Goal: Task Accomplishment & Management: Use online tool/utility

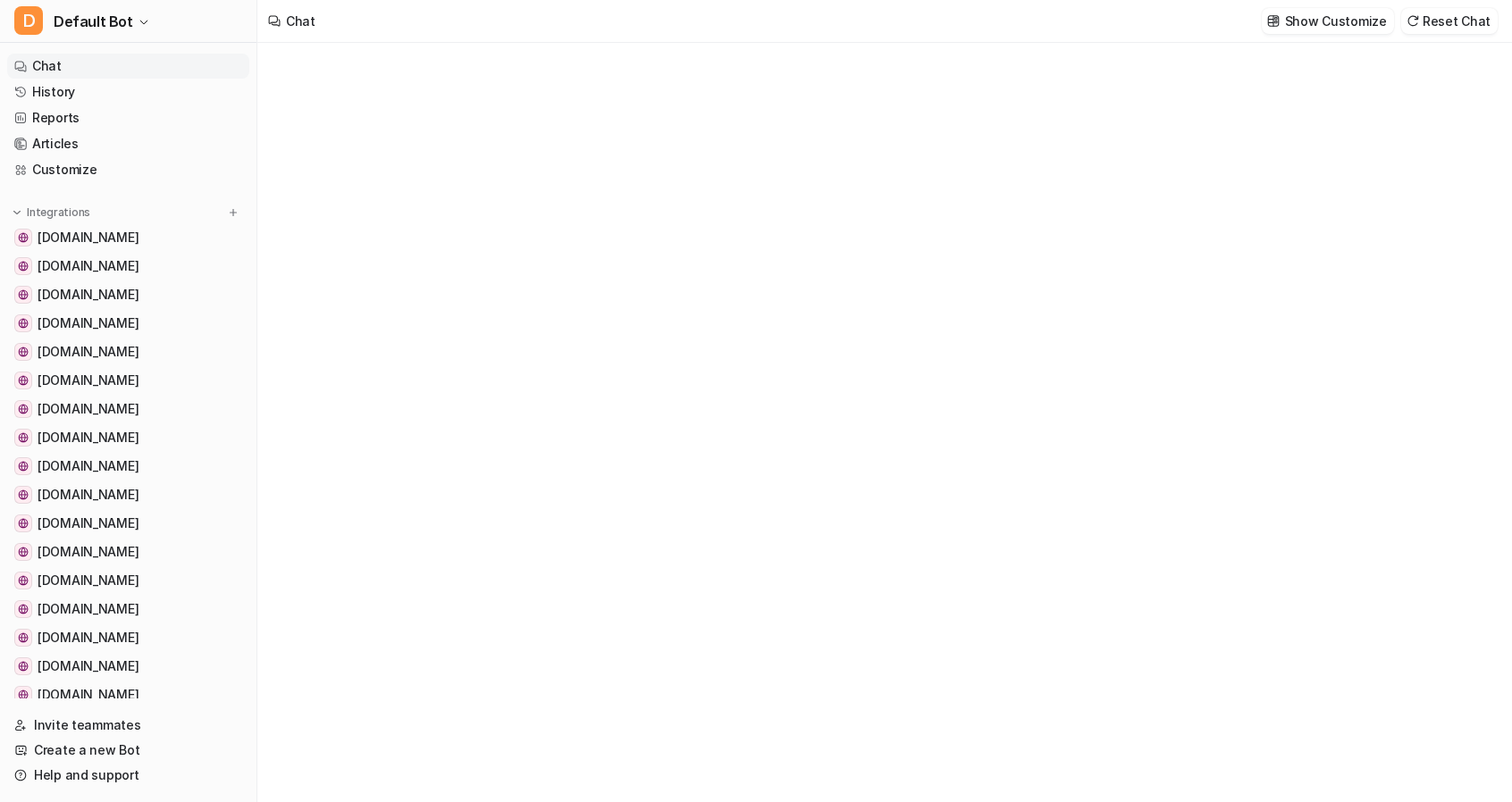
type textarea "**********"
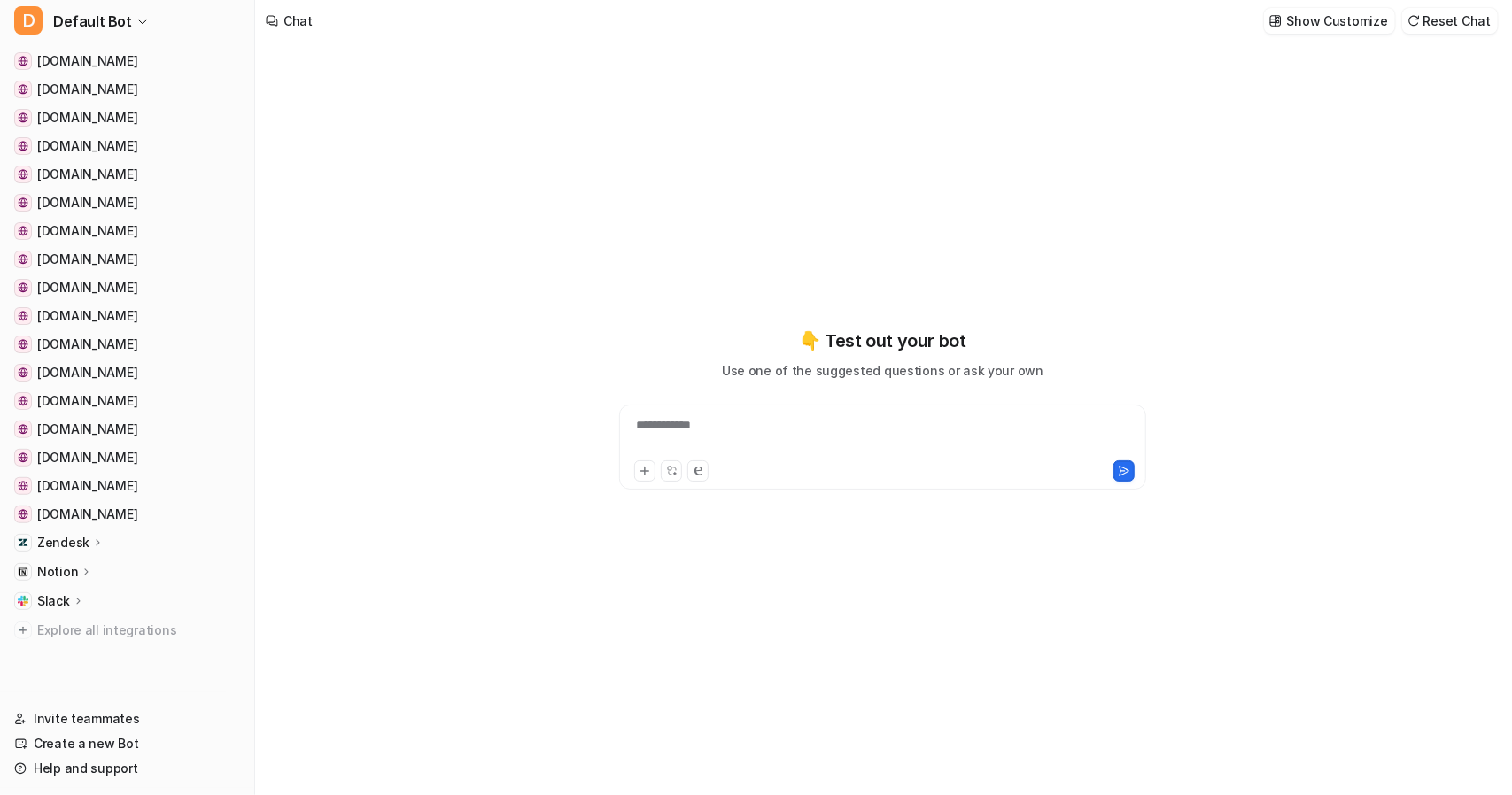
click at [94, 544] on icon at bounding box center [98, 542] width 12 height 13
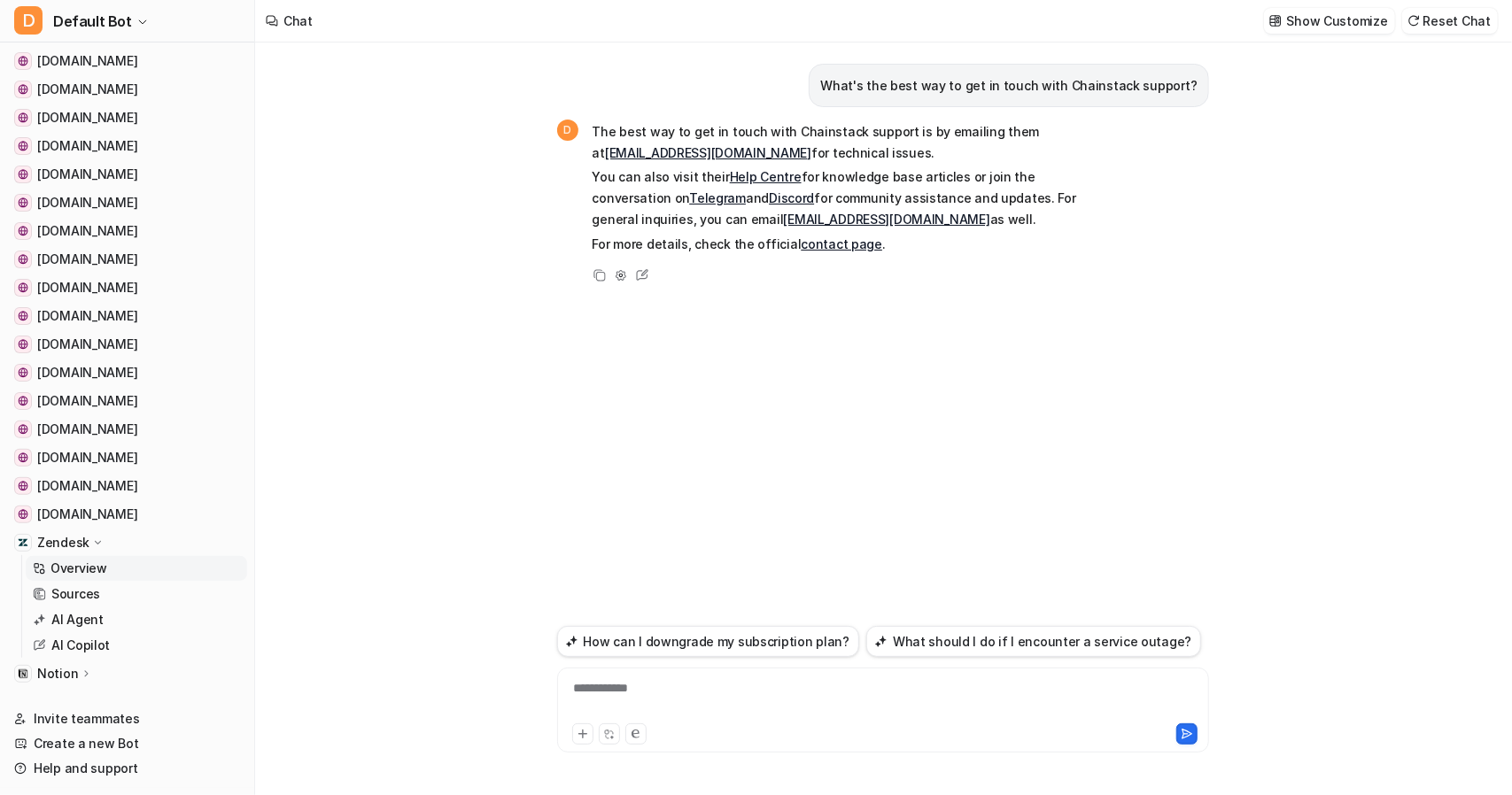
click at [83, 564] on p "Overview" at bounding box center [79, 569] width 57 height 18
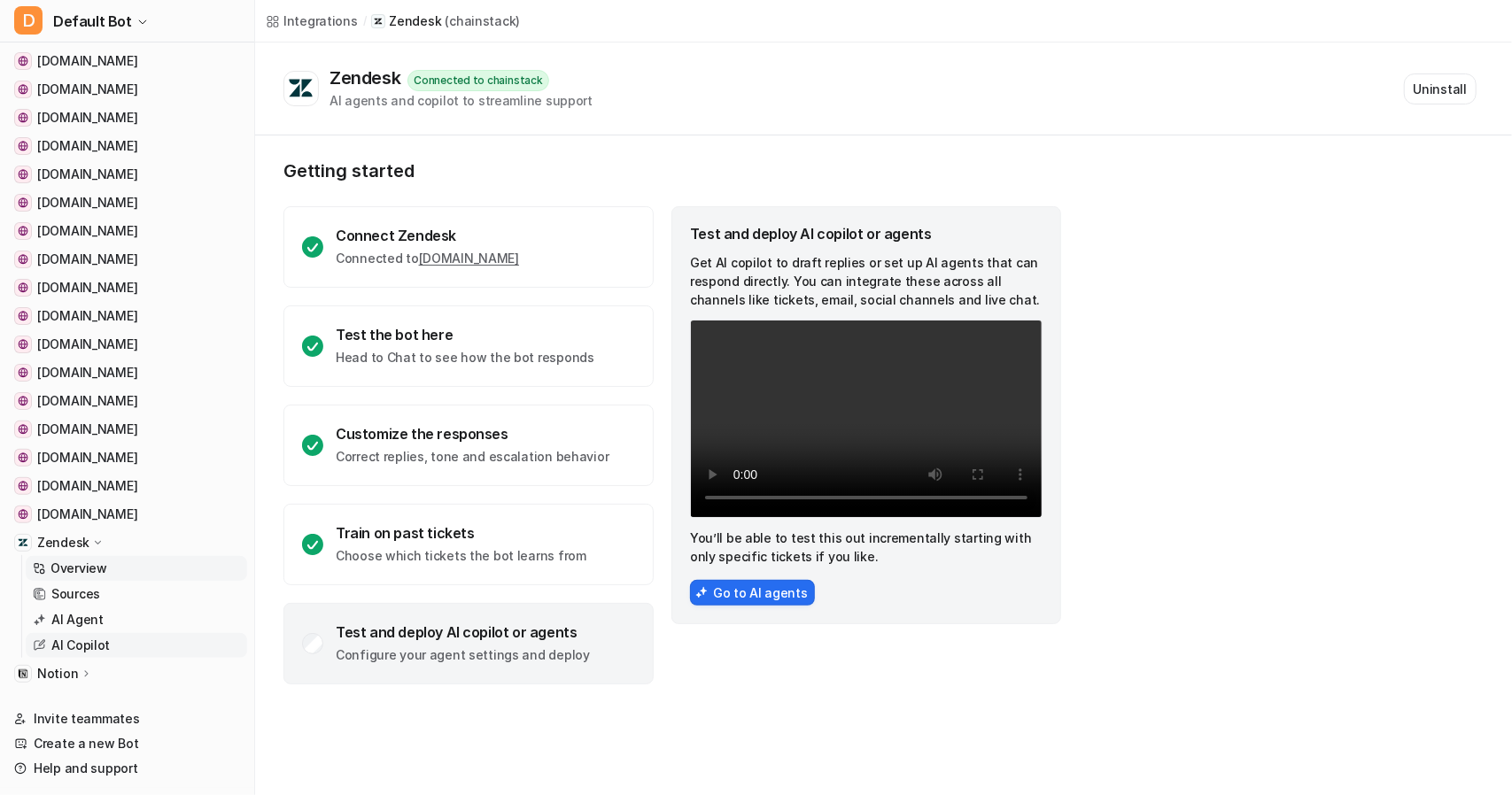
click at [64, 643] on p "AI Copilot" at bounding box center [81, 645] width 59 height 18
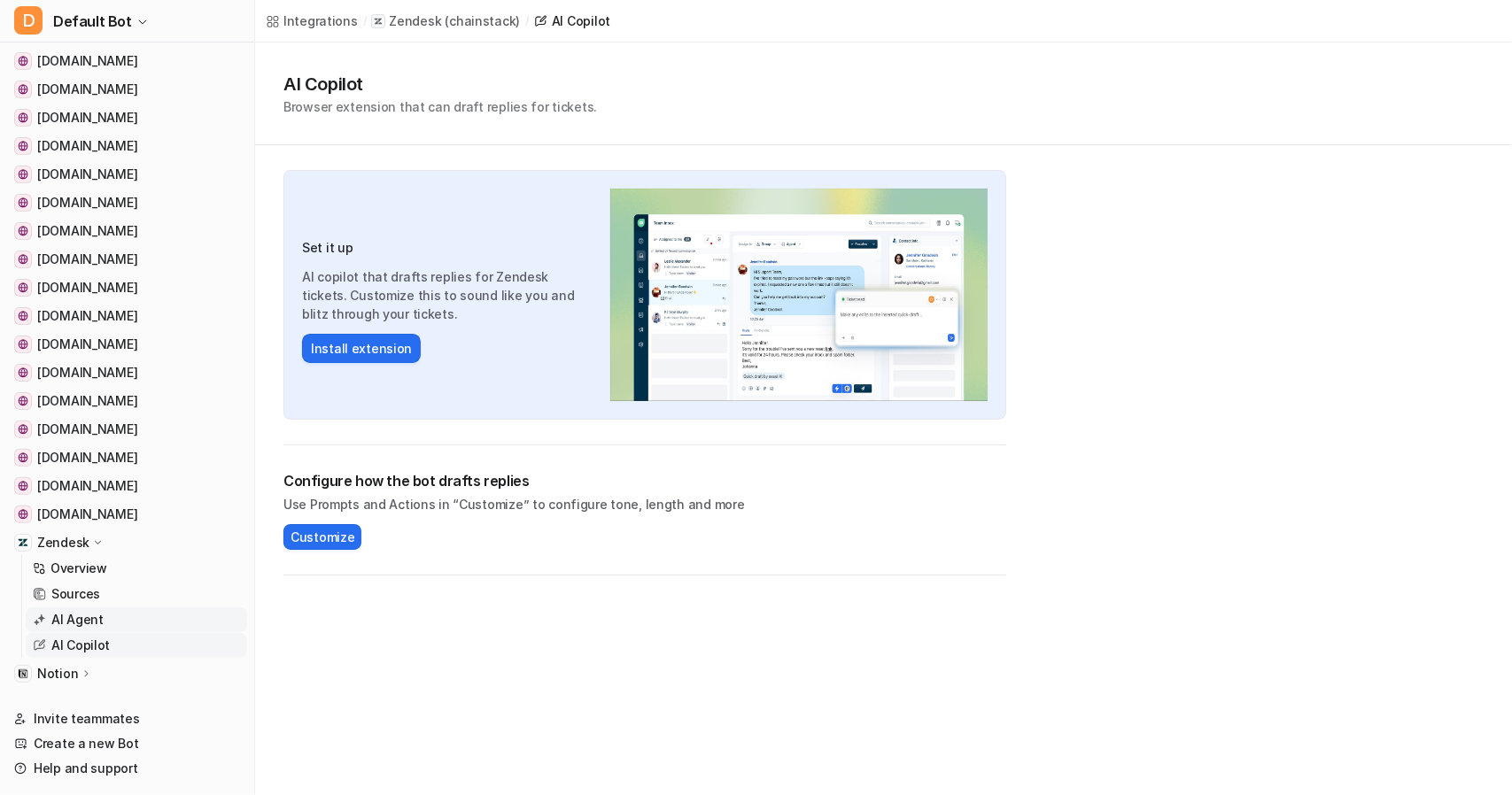
click at [69, 619] on p "AI Agent" at bounding box center [77, 620] width 52 height 18
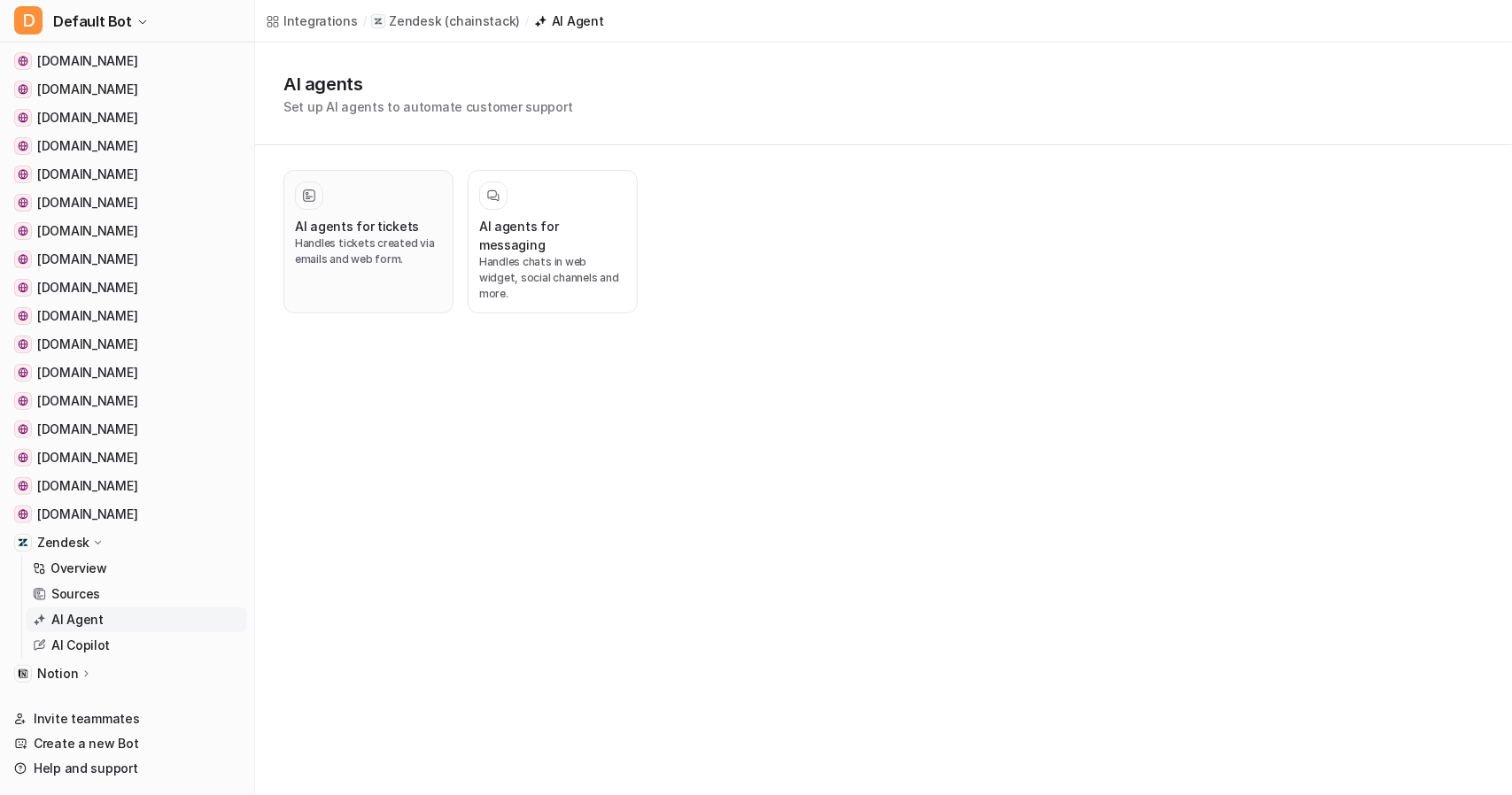
click at [356, 204] on div at bounding box center [368, 196] width 147 height 28
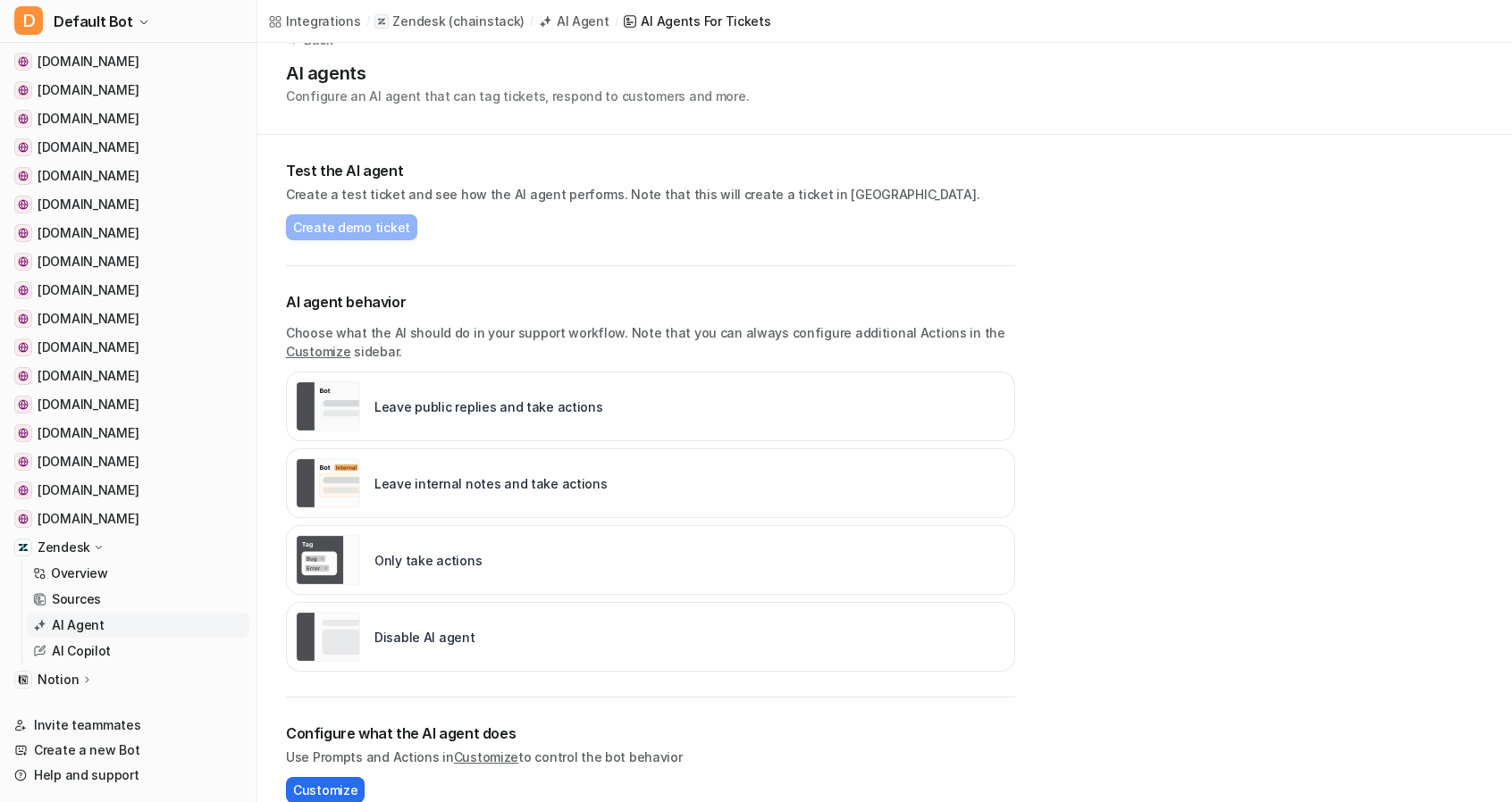
scroll to position [38, 0]
click at [531, 482] on p "Leave internal notes and take actions" at bounding box center [492, 487] width 233 height 19
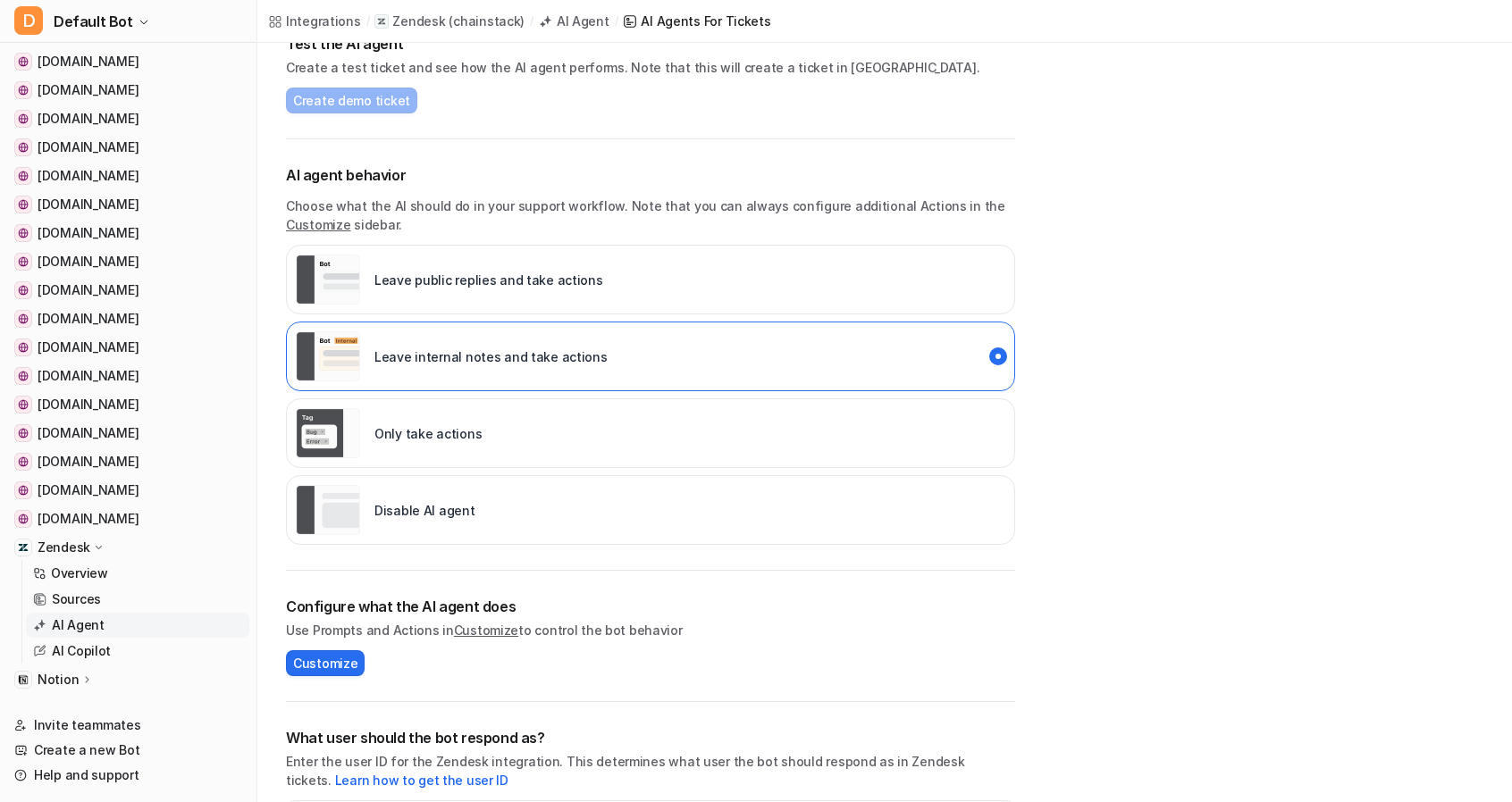
scroll to position [0, 0]
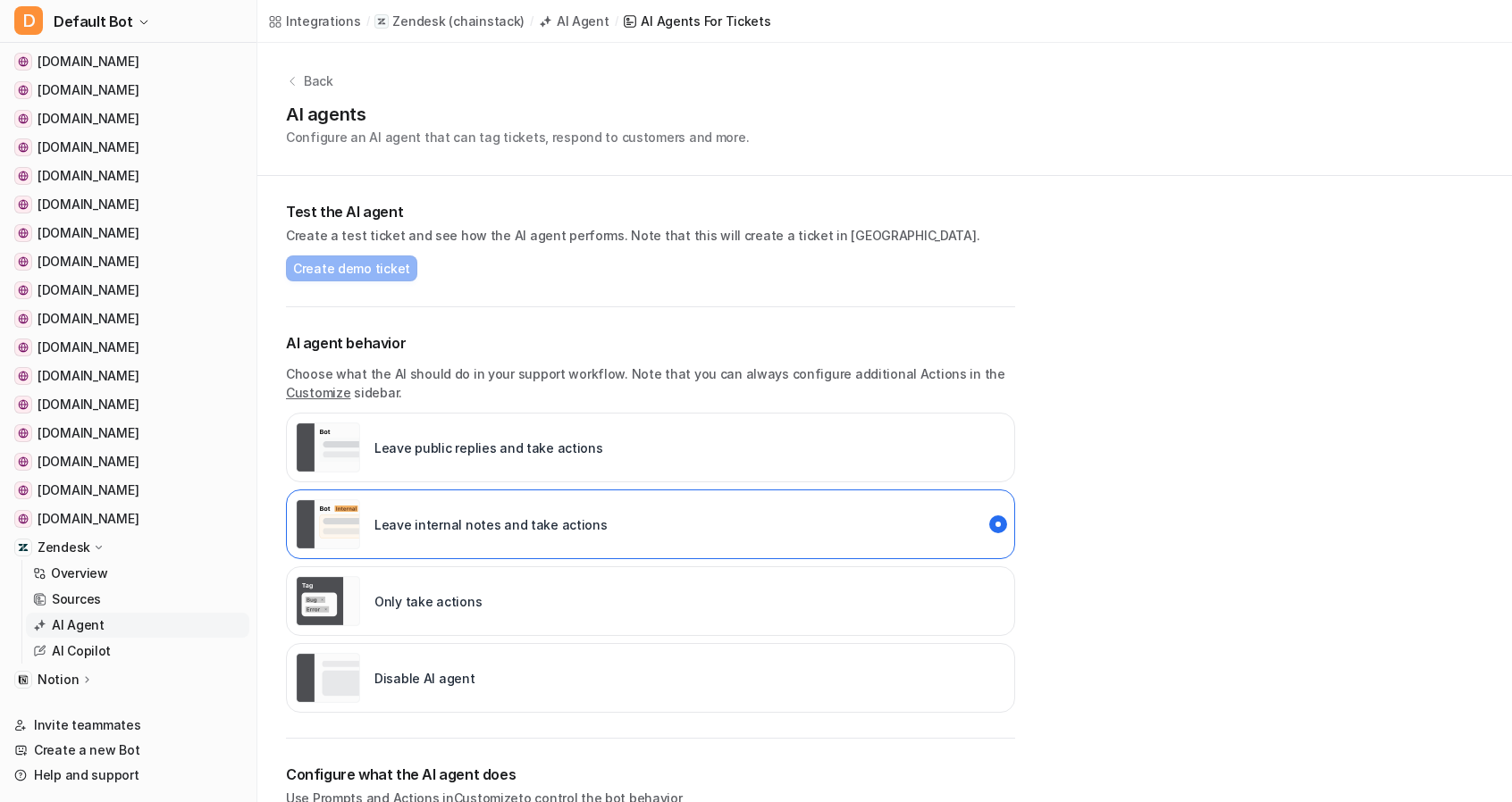
click at [59, 676] on p "Notion" at bounding box center [57, 680] width 41 height 18
click at [80, 642] on p "AI Copilot" at bounding box center [81, 651] width 59 height 18
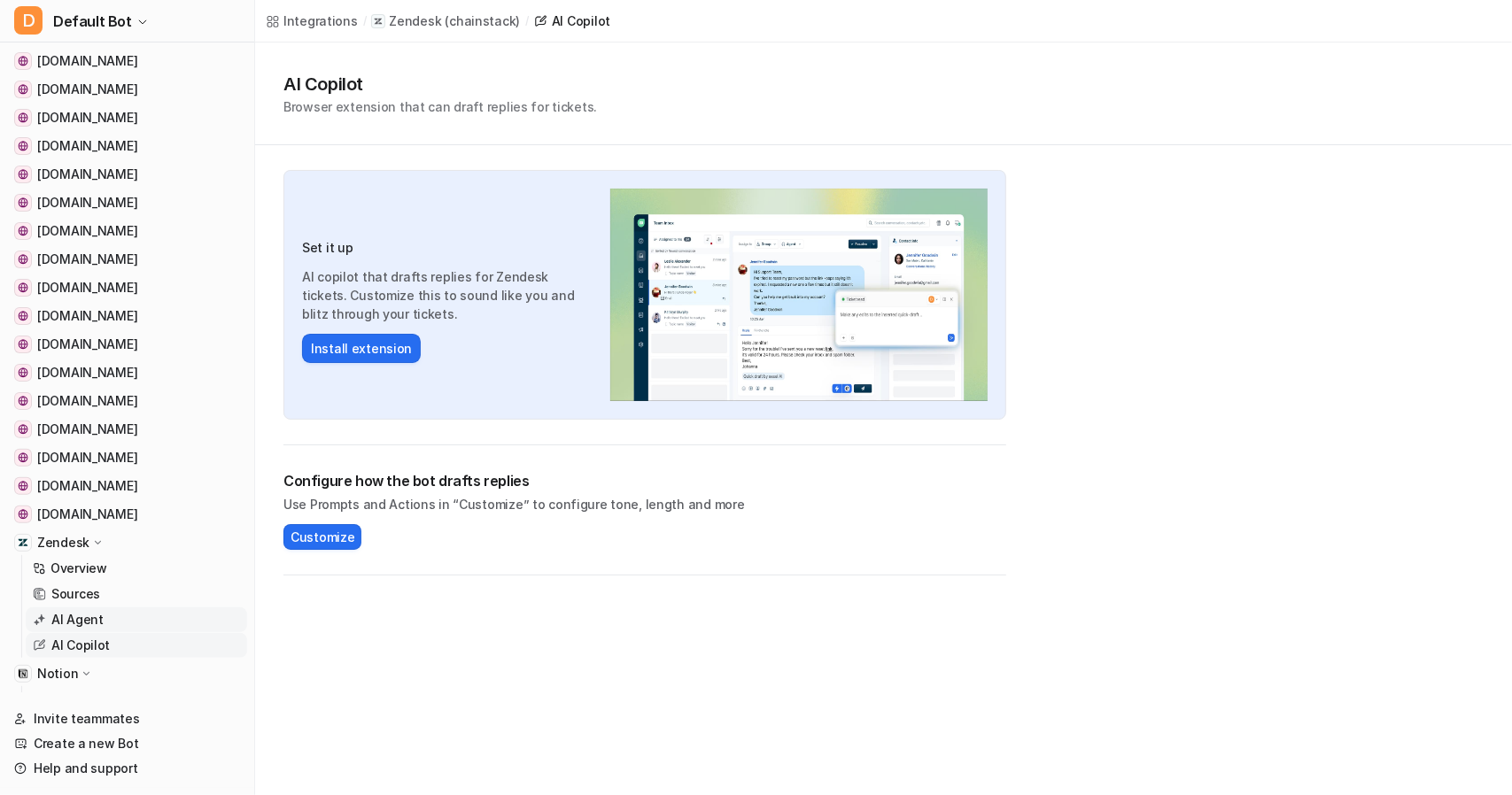
click at [52, 622] on p "AI Agent" at bounding box center [77, 620] width 52 height 18
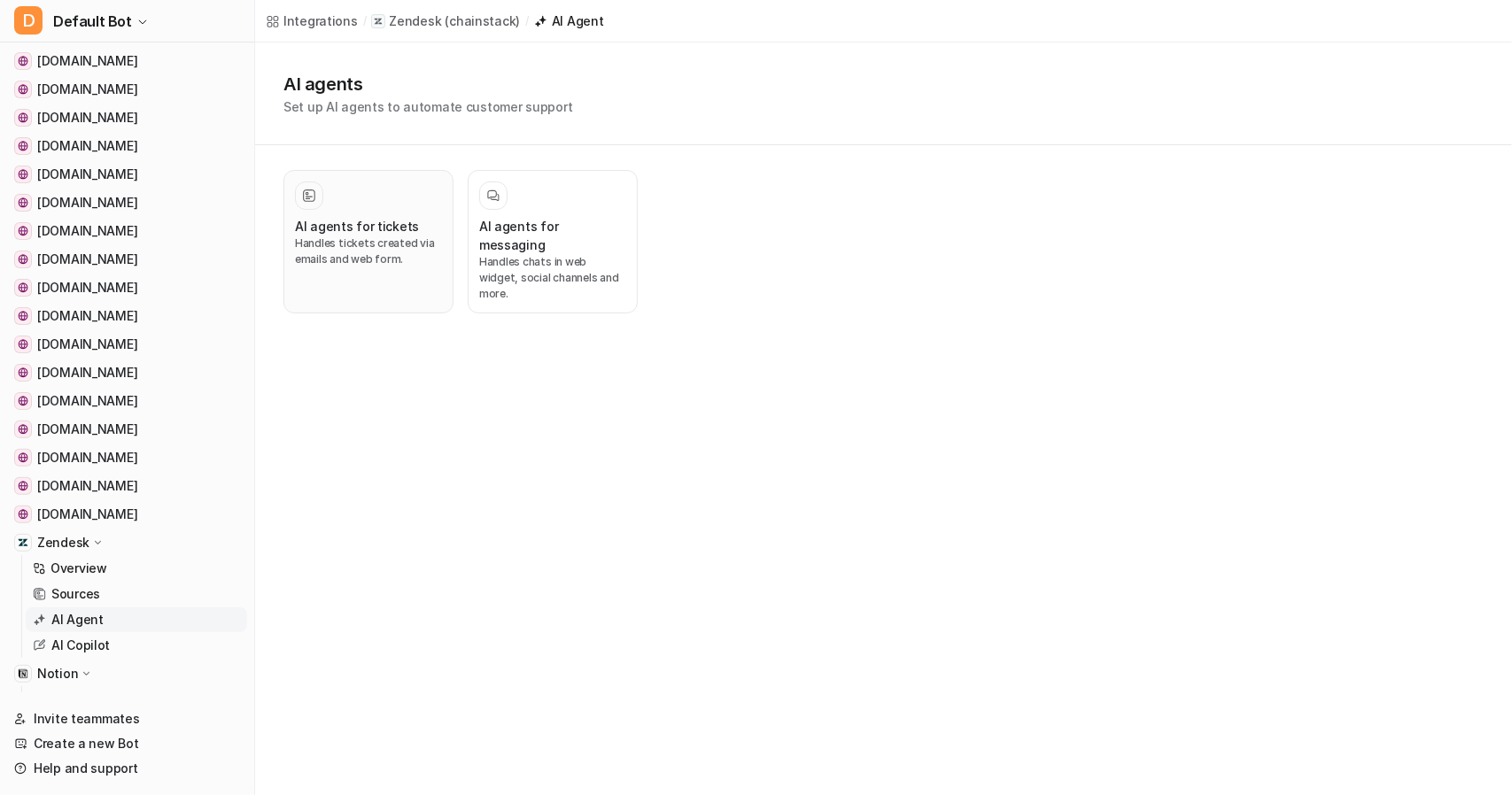
click at [402, 238] on p "Handles tickets created via emails and web form." at bounding box center [368, 252] width 147 height 32
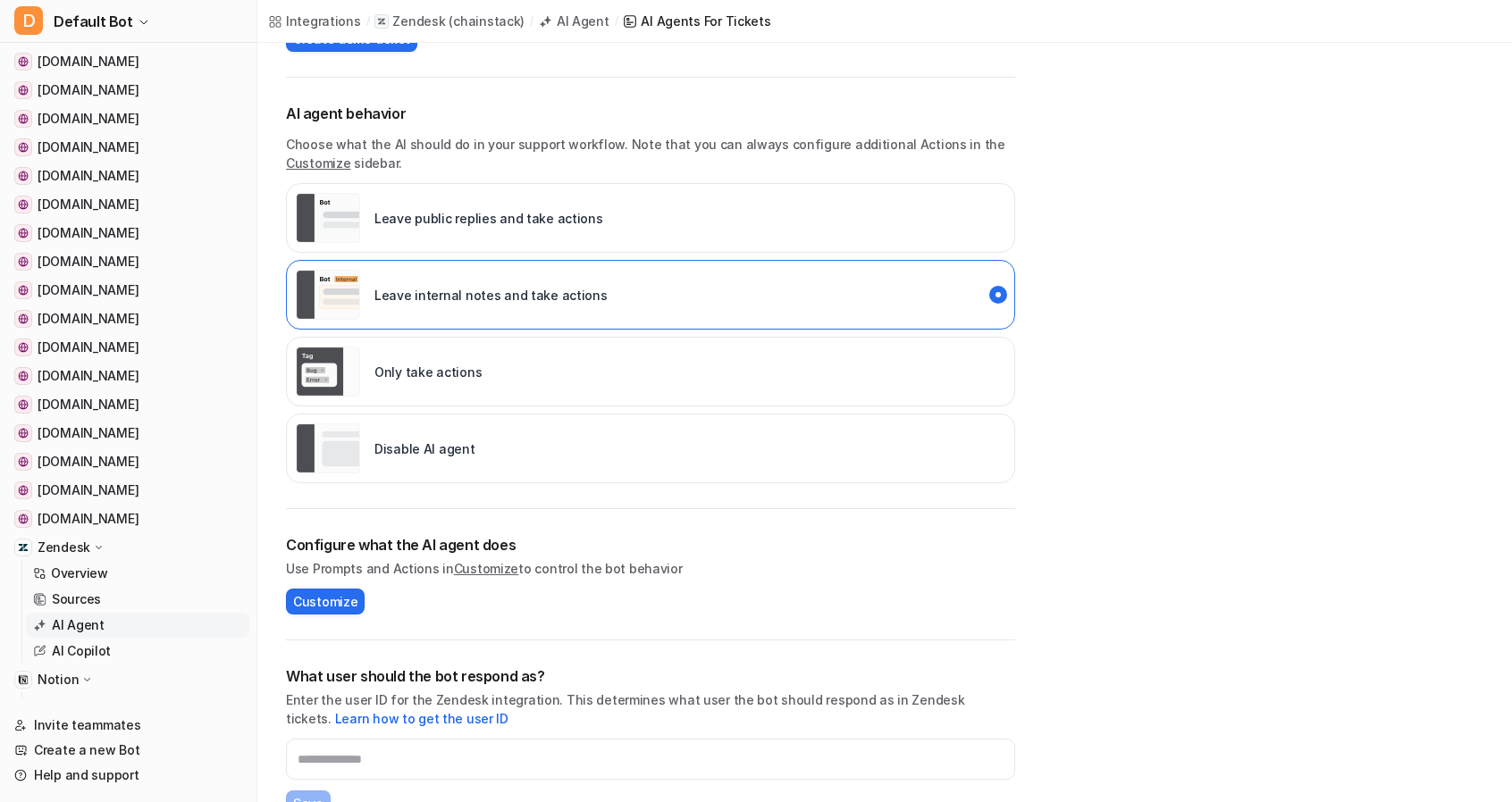
scroll to position [238, 0]
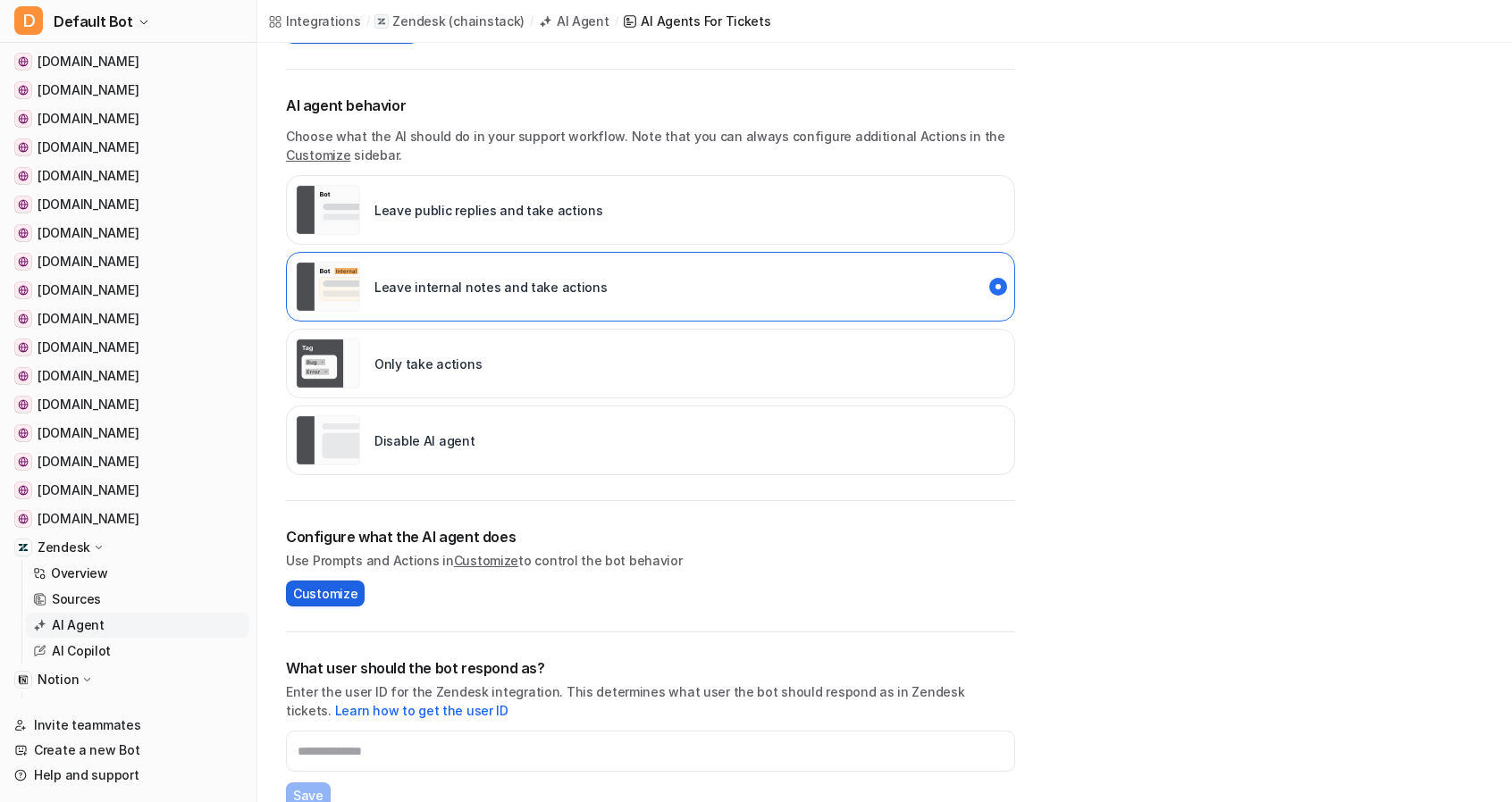
click at [319, 588] on span "Customize" at bounding box center [324, 594] width 64 height 19
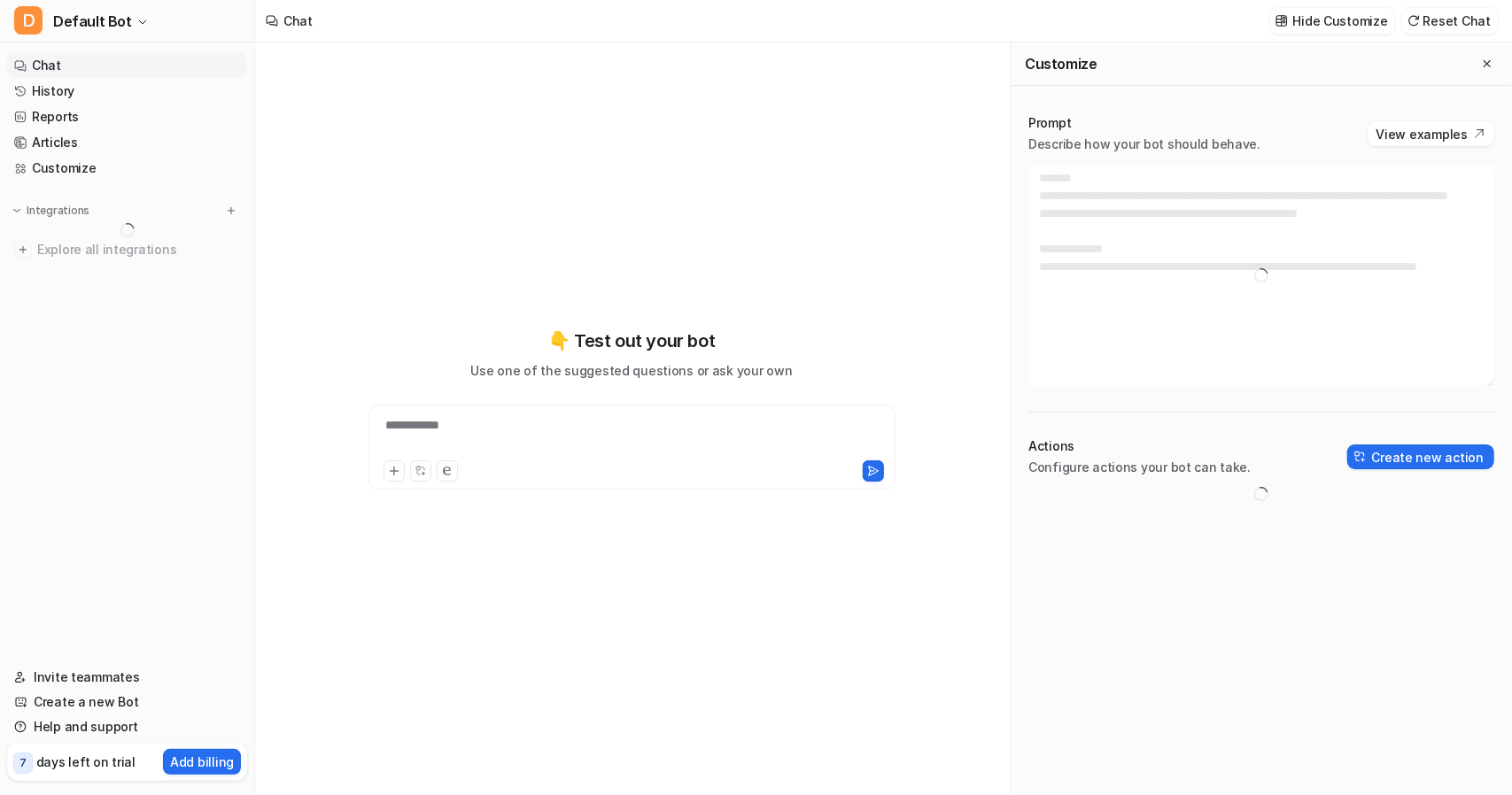
type textarea "**********"
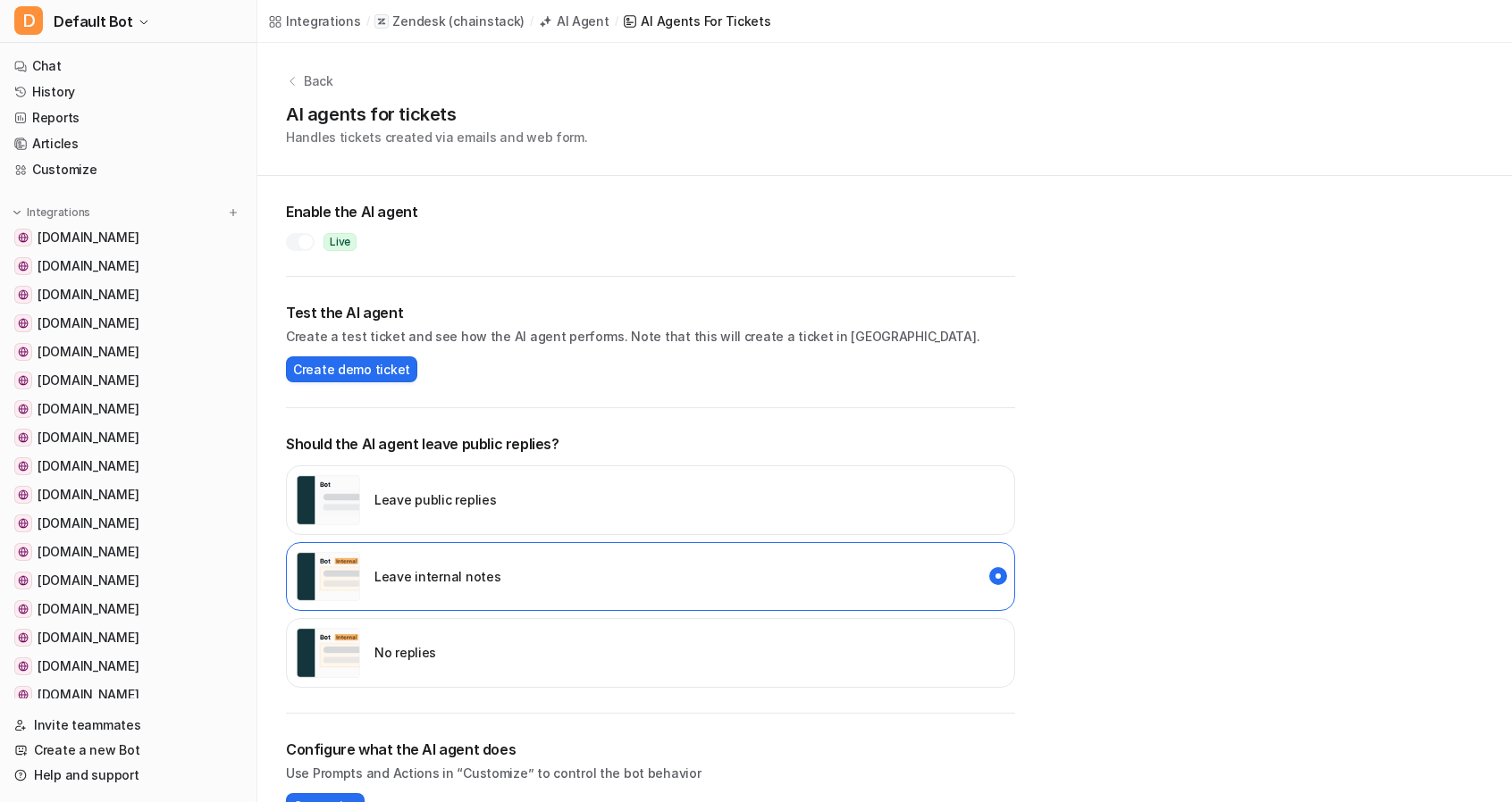
click at [306, 237] on div at bounding box center [305, 242] width 14 height 14
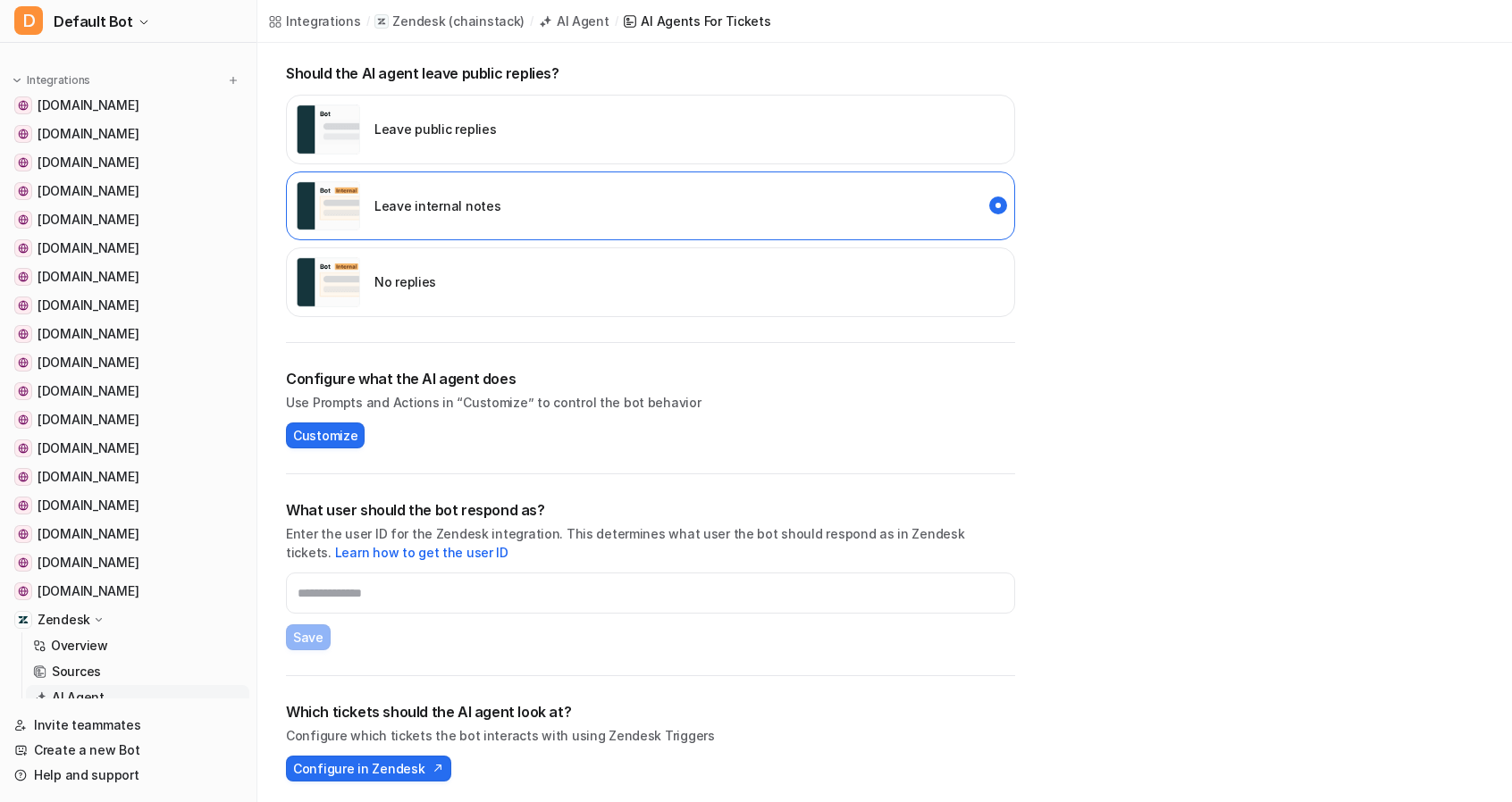
scroll to position [307, 0]
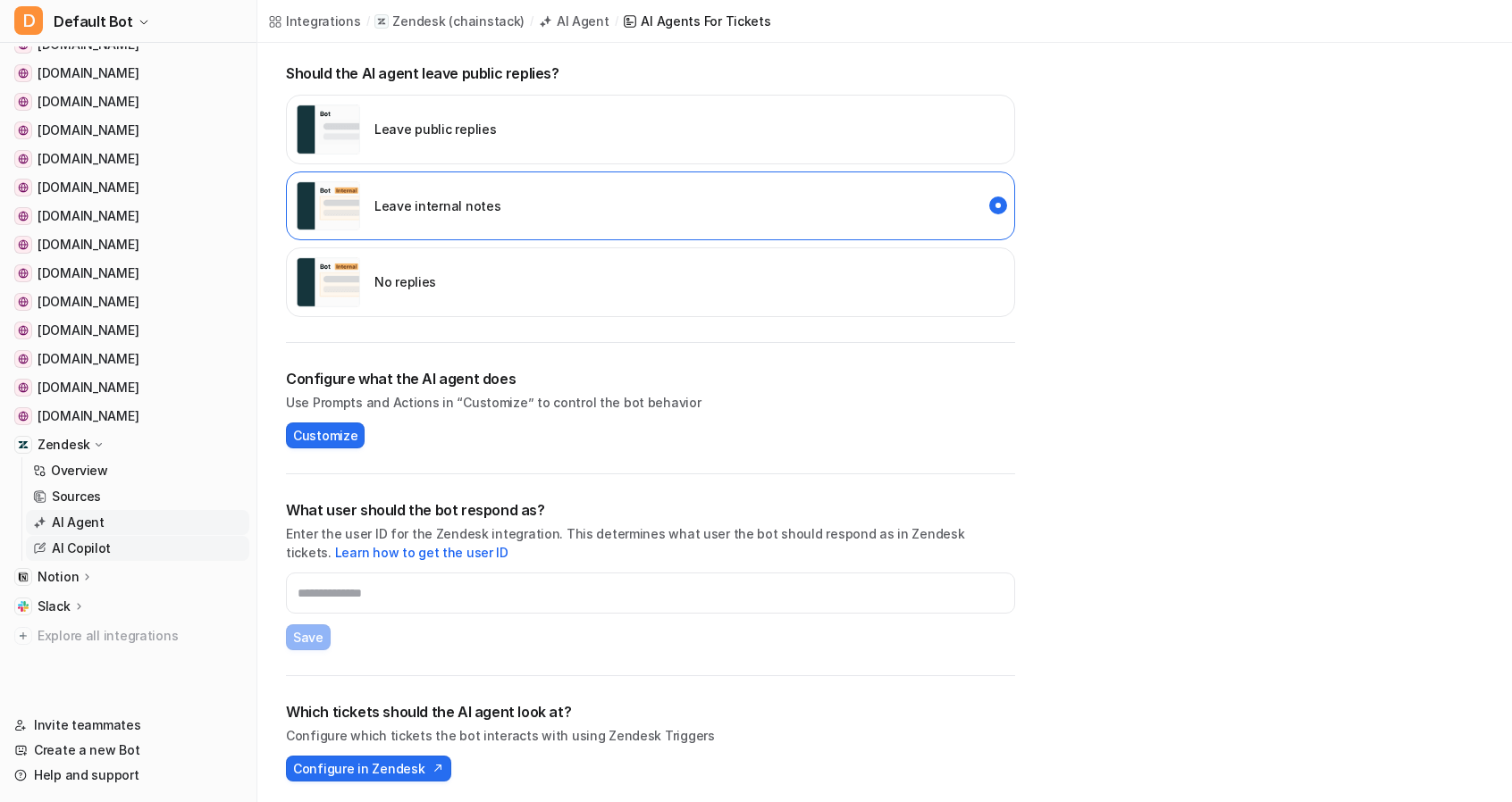
click at [74, 549] on p "AI Copilot" at bounding box center [81, 548] width 59 height 18
